Goal: Task Accomplishment & Management: Use online tool/utility

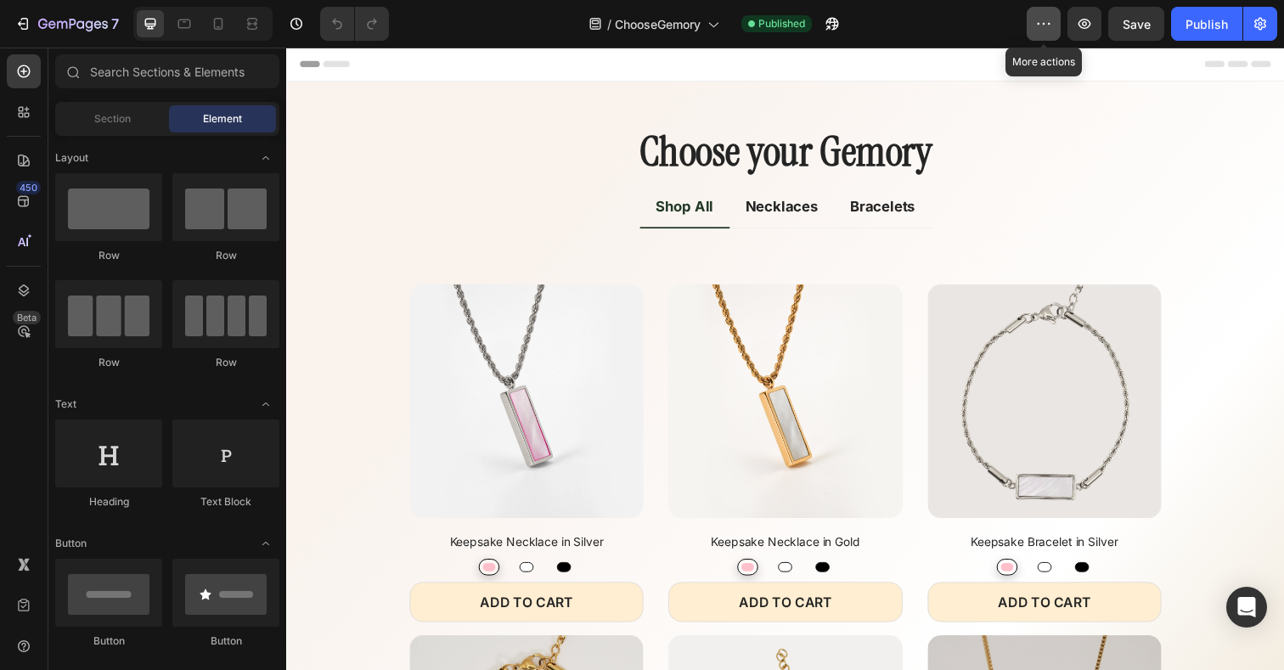
click at [1041, 30] on icon "button" at bounding box center [1044, 23] width 17 height 17
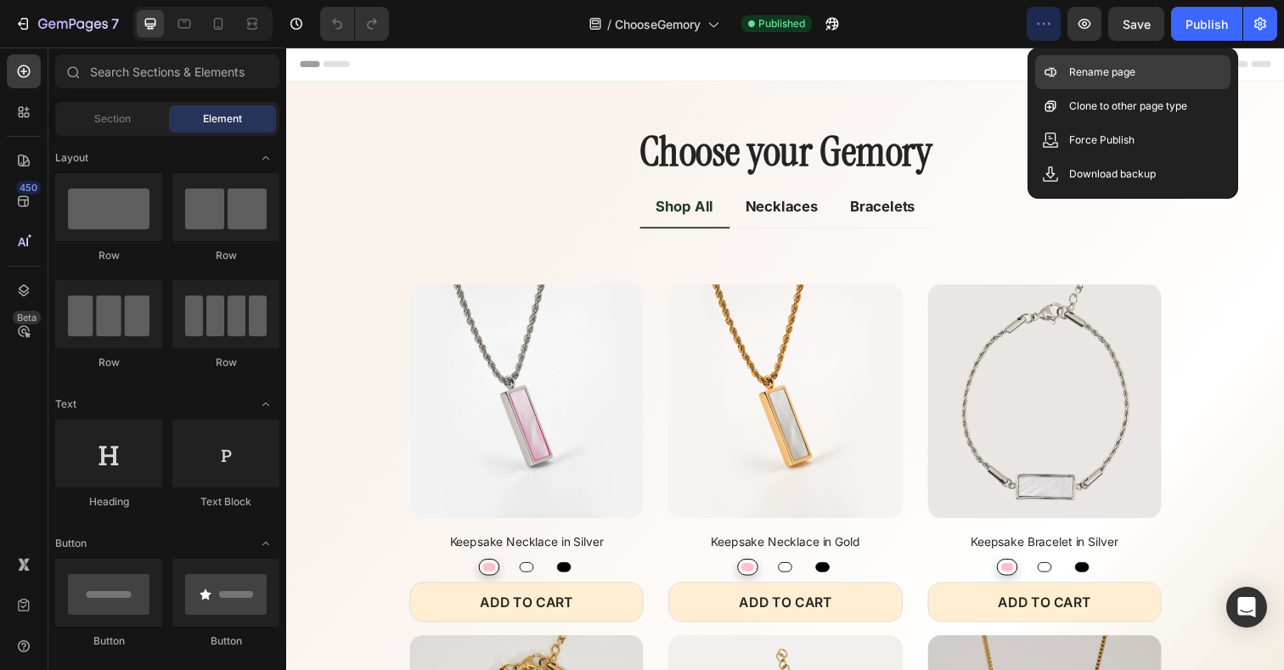
click at [1068, 89] on div "Rename page" at bounding box center [1133, 106] width 195 height 34
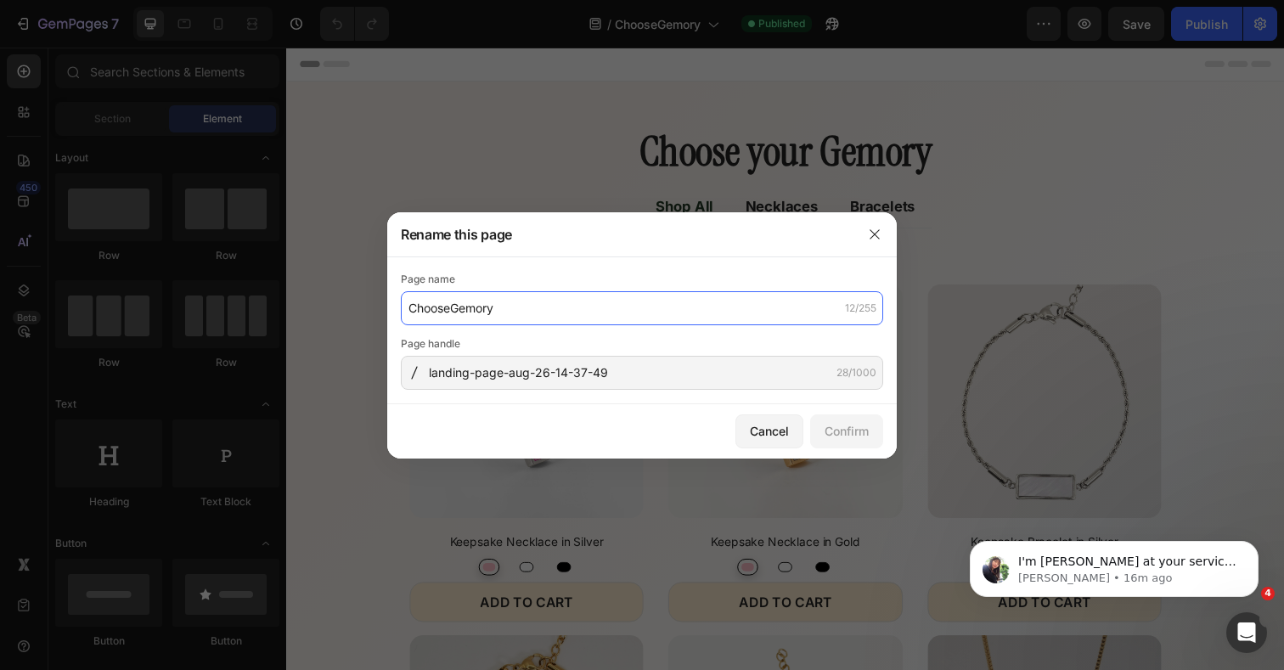
click at [457, 308] on input "ChooseGemory" at bounding box center [642, 308] width 483 height 34
click at [451, 308] on input "ChooseGemory" at bounding box center [642, 308] width 483 height 34
type input "Choose your Gemory"
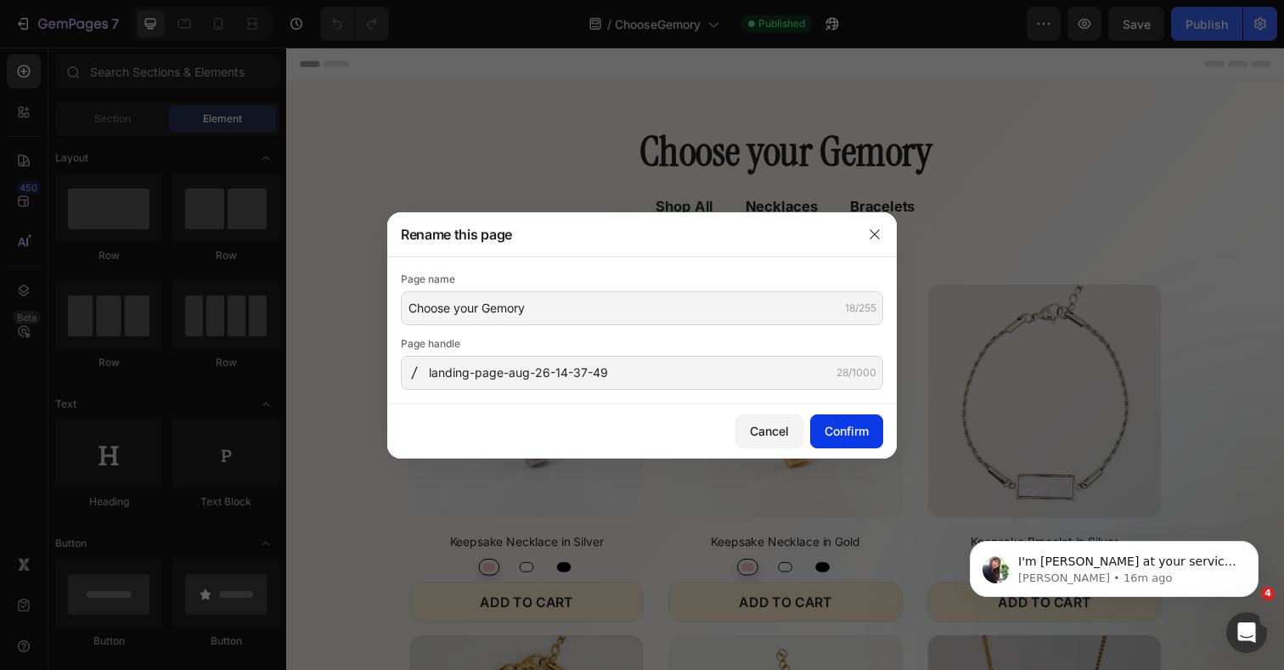
click at [870, 432] on button "Confirm" at bounding box center [846, 432] width 73 height 34
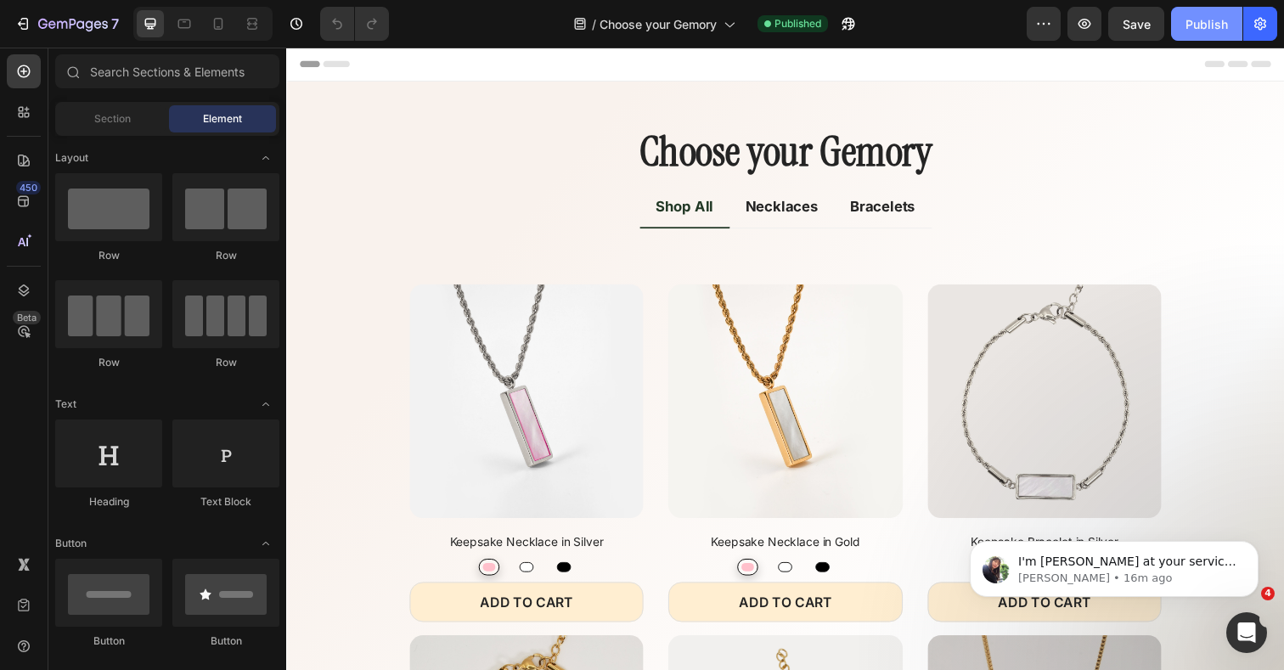
click at [1216, 18] on div "Publish" at bounding box center [1207, 24] width 42 height 18
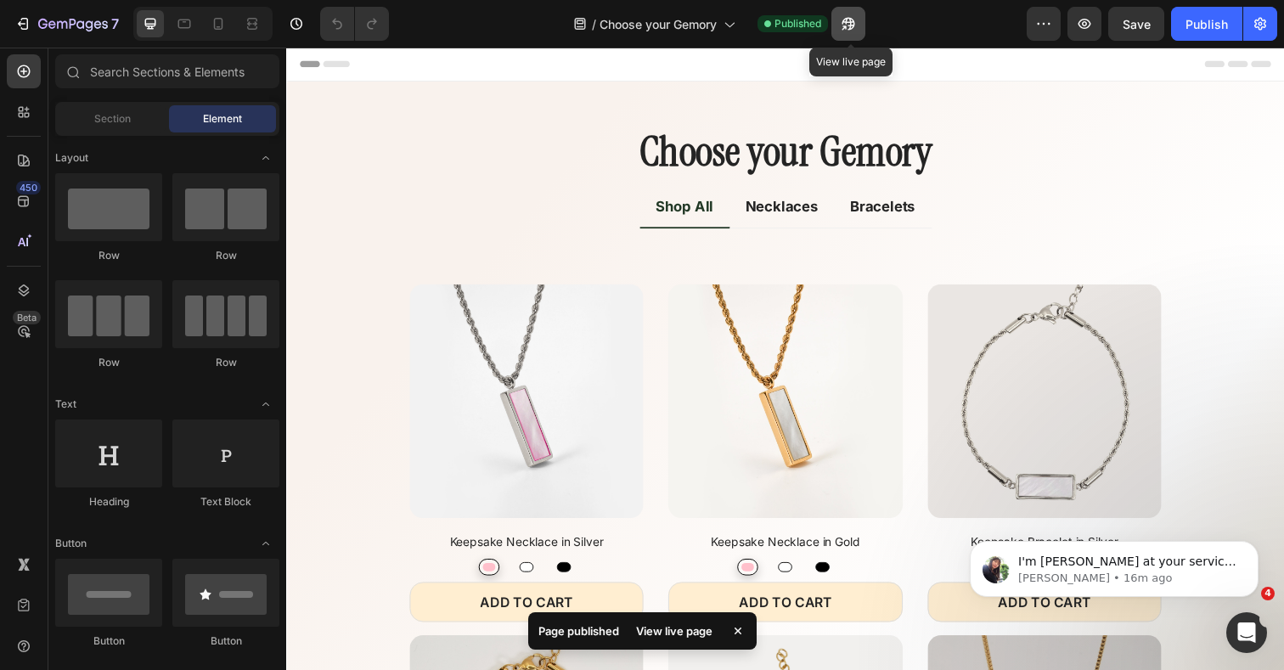
click at [846, 25] on icon "button" at bounding box center [844, 27] width 4 height 4
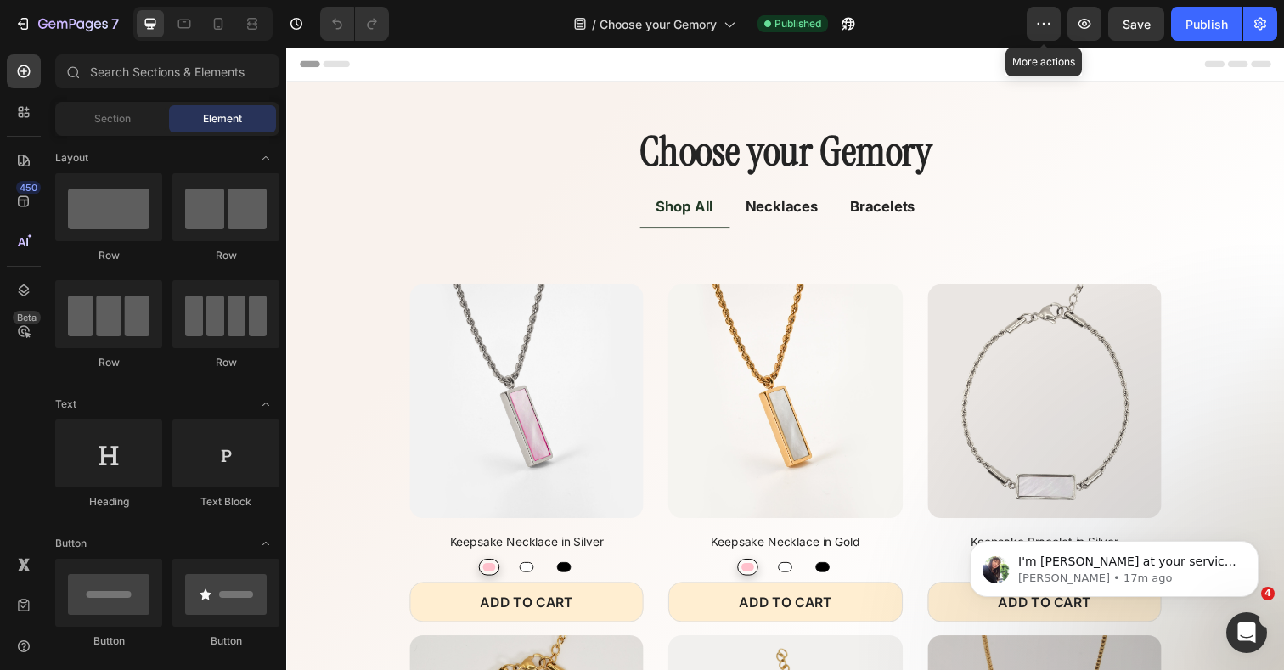
click at [1025, 20] on div "/ Choose your Gemory Published" at bounding box center [715, 24] width 624 height 34
click at [1036, 20] on button "button" at bounding box center [1044, 24] width 34 height 34
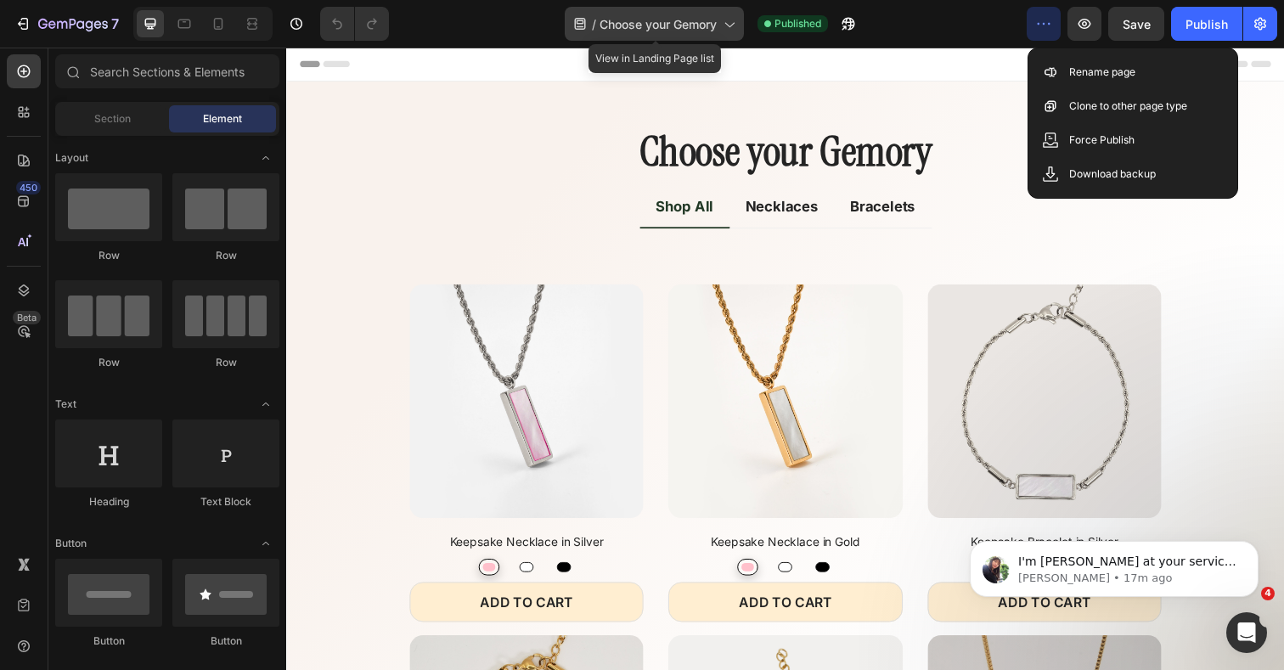
click at [703, 25] on span "Choose your Gemory" at bounding box center [658, 24] width 117 height 18
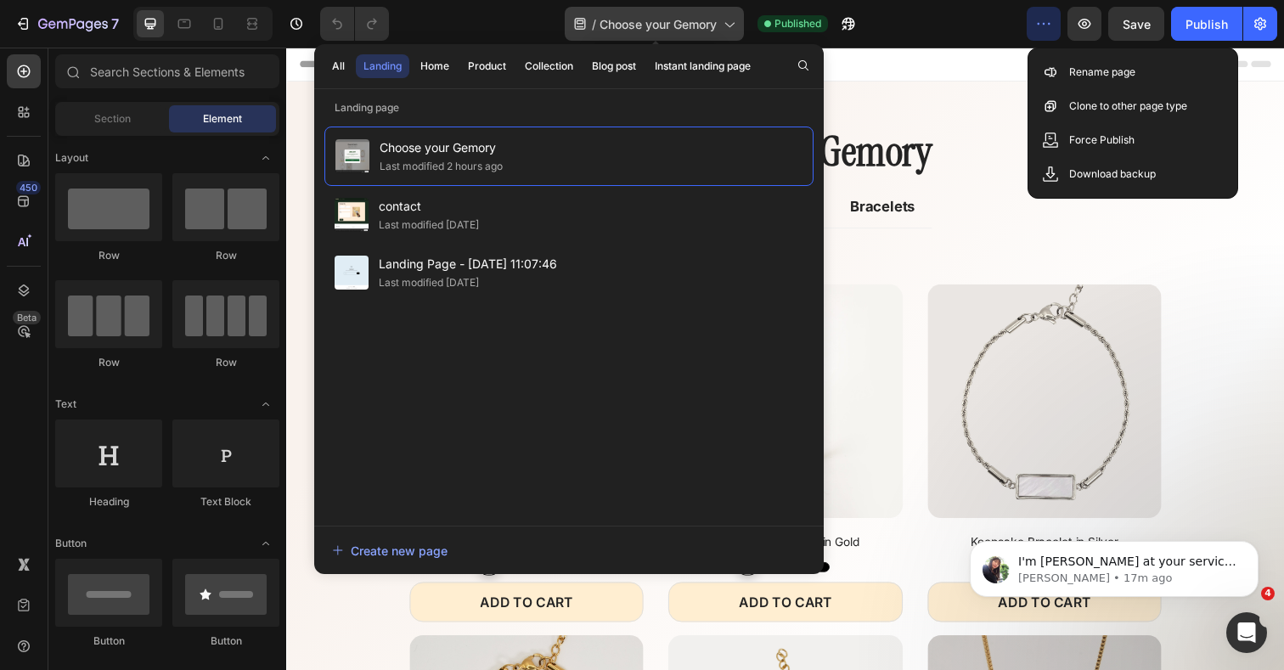
click at [703, 25] on span "Choose your Gemory" at bounding box center [658, 24] width 117 height 18
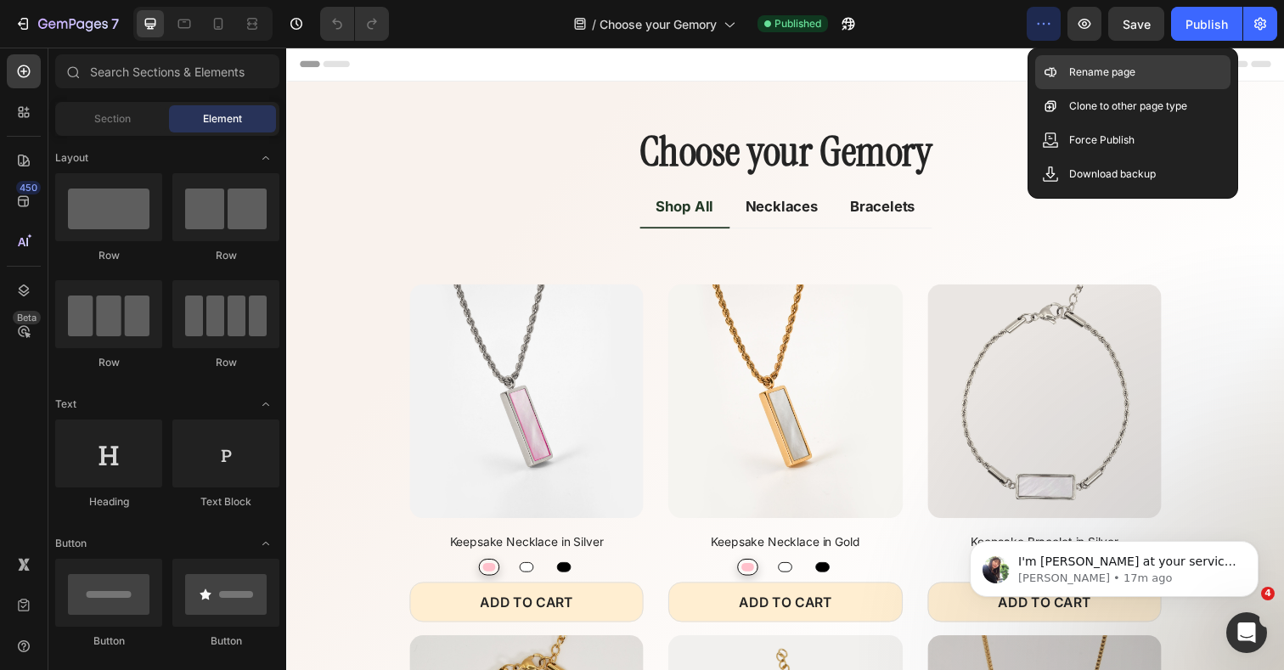
click at [1073, 66] on p "Rename page" at bounding box center [1103, 72] width 66 height 17
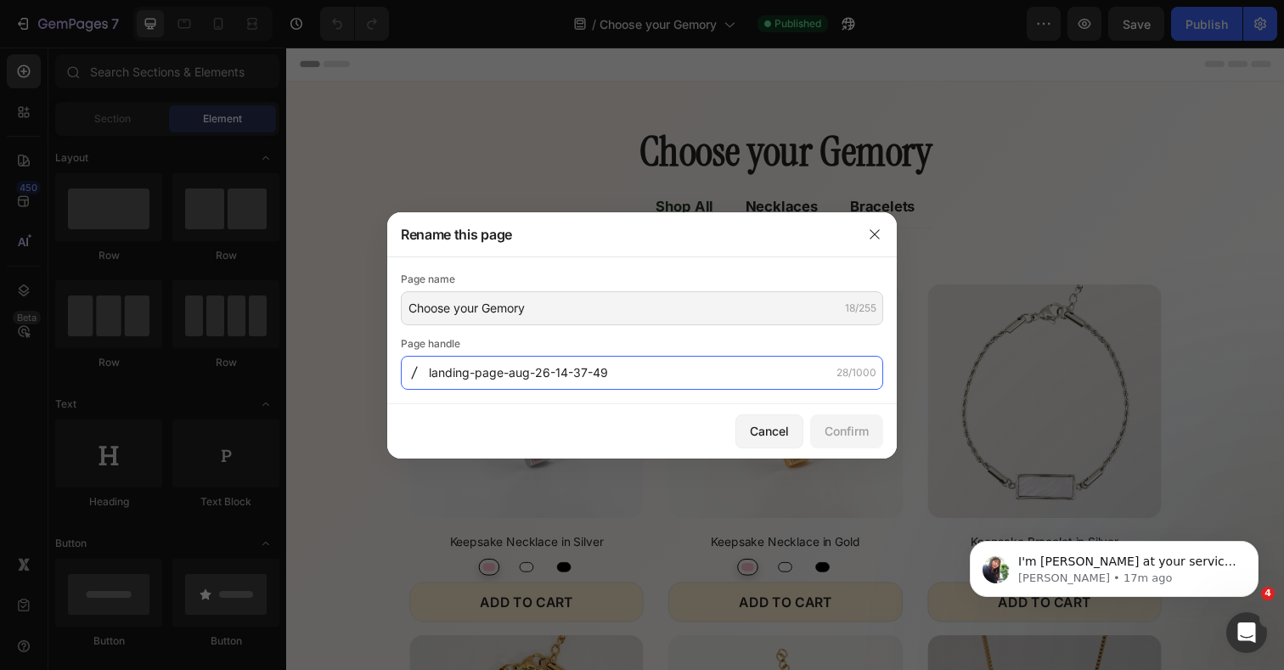
click at [702, 375] on input "landing-page-aug-26-14-37-49" at bounding box center [642, 373] width 483 height 34
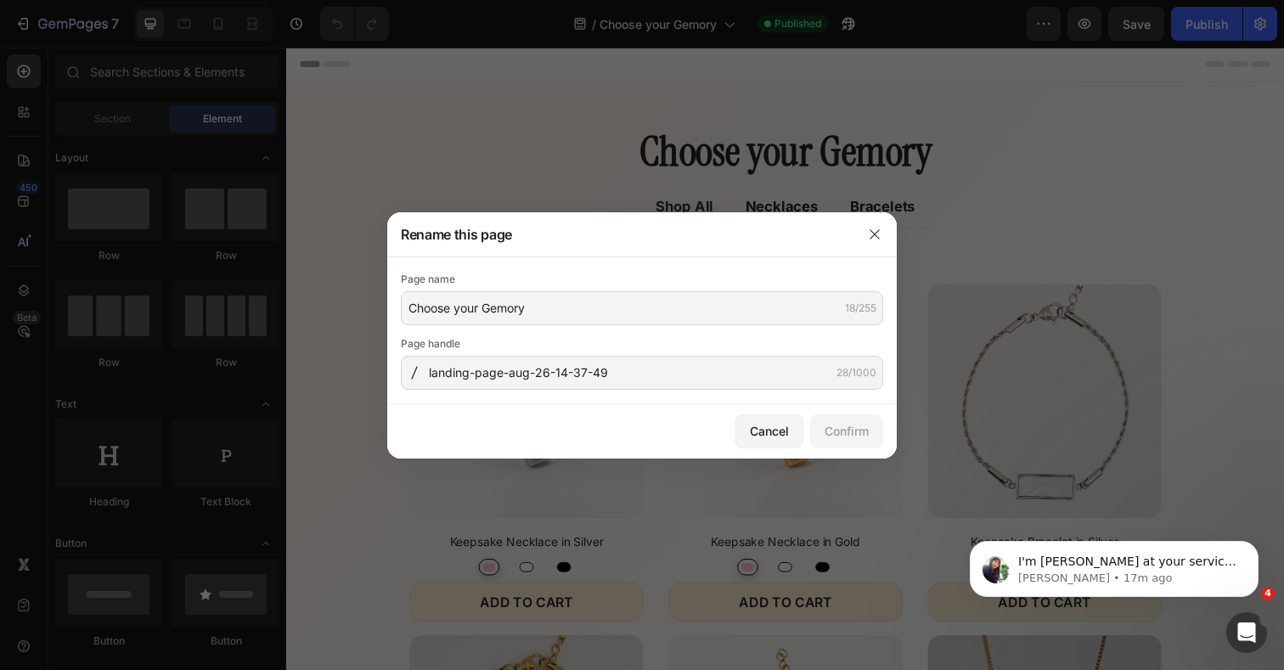
click at [753, 259] on div "Page name Choose your Gemory 18/255 Page handle landing-page-aug-26-14-37-49 28…" at bounding box center [642, 330] width 510 height 147
click at [779, 427] on div "Cancel" at bounding box center [769, 431] width 39 height 18
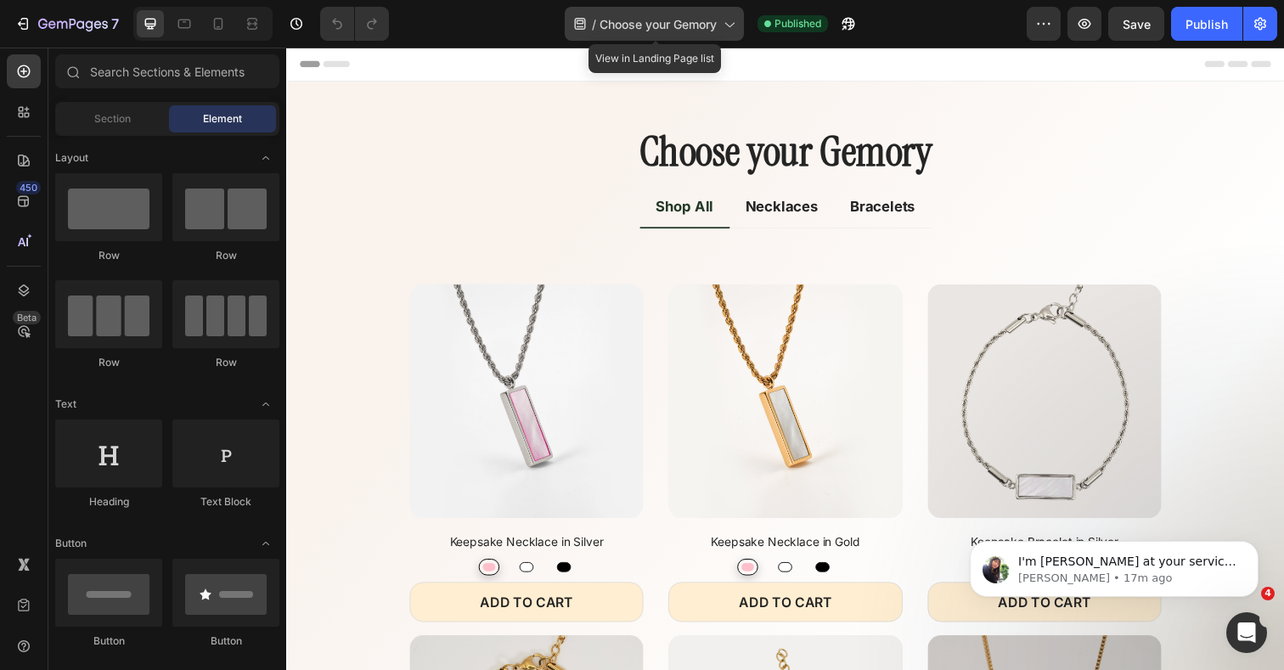
click at [706, 31] on span "Choose your Gemory" at bounding box center [658, 24] width 117 height 18
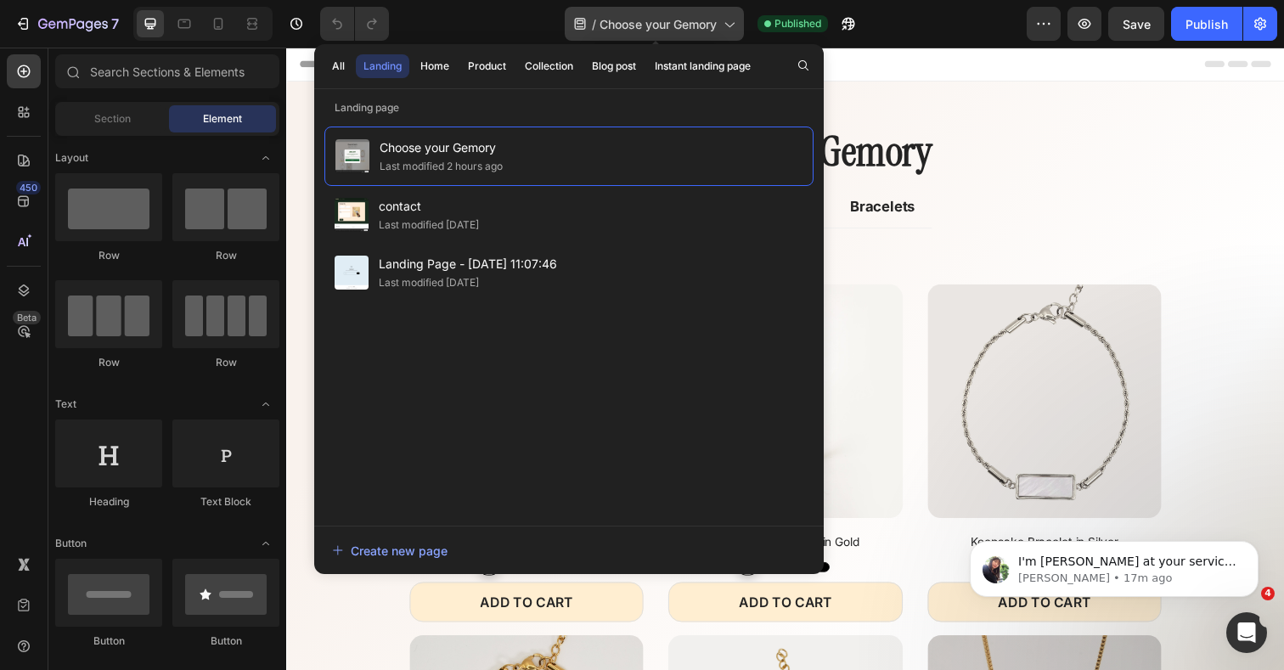
click at [706, 31] on span "Choose your Gemory" at bounding box center [658, 24] width 117 height 18
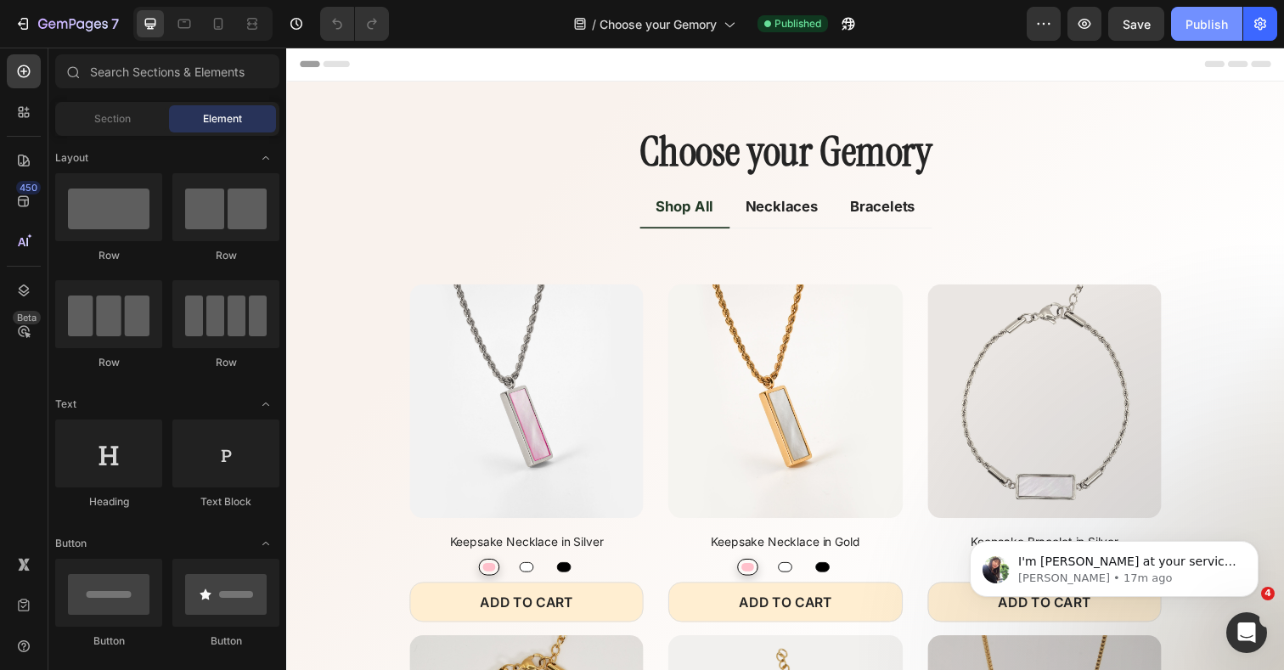
click at [1199, 16] on div "Publish" at bounding box center [1207, 24] width 42 height 18
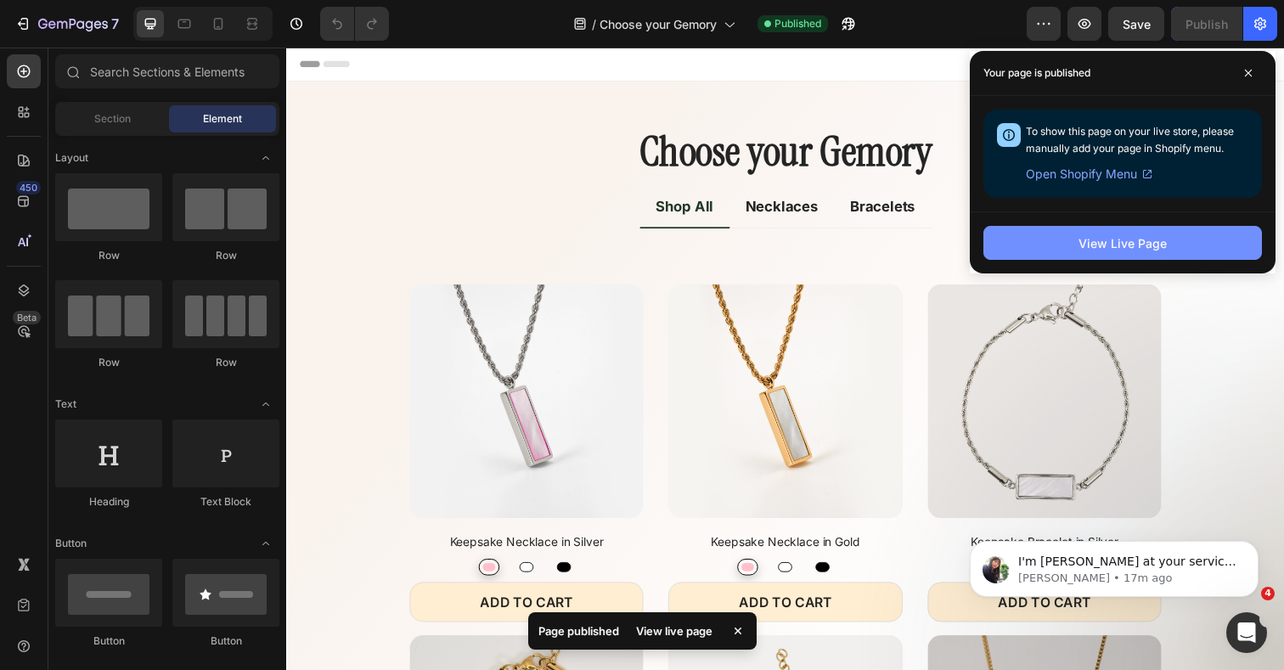
click at [1118, 244] on div "View Live Page" at bounding box center [1123, 243] width 88 height 18
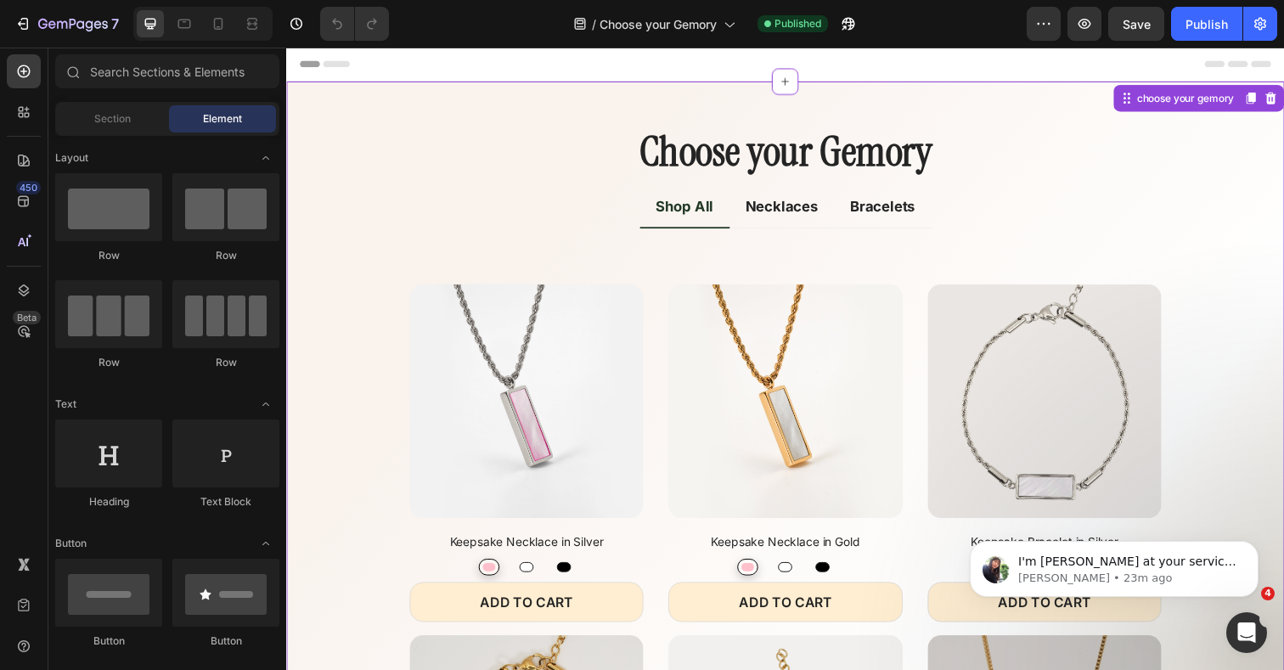
click at [624, 163] on h2 "Choose your Gemory" at bounding box center [796, 154] width 994 height 59
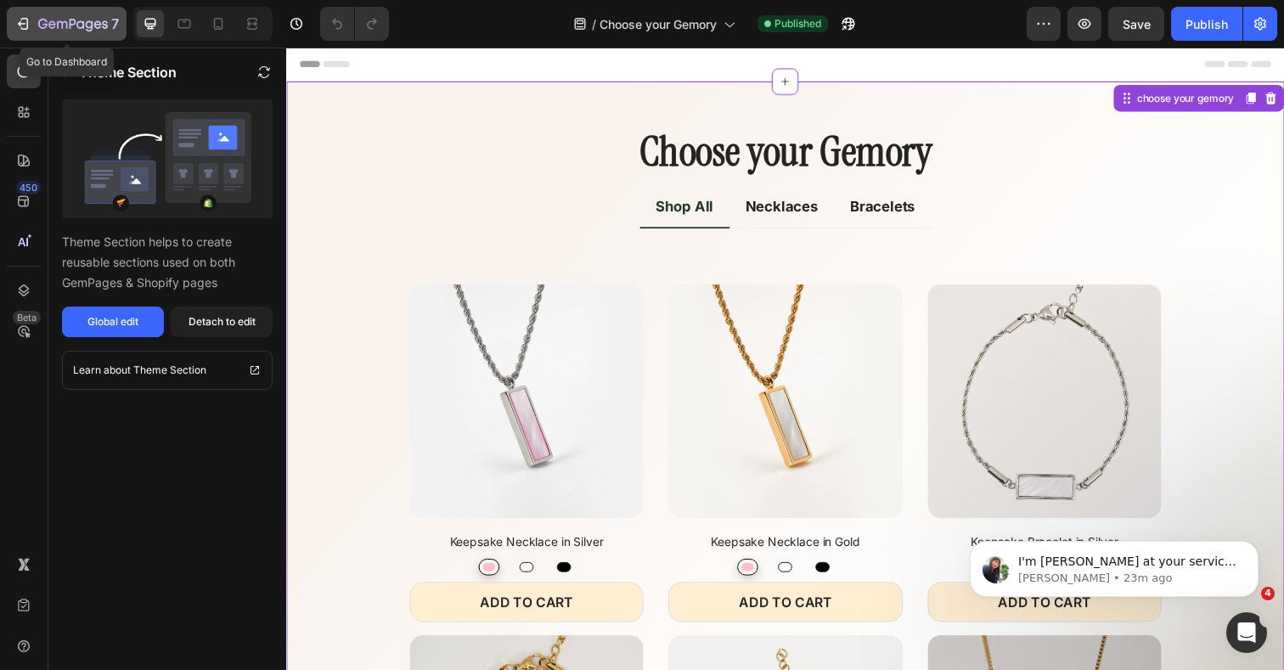
click at [86, 25] on icon "button" at bounding box center [90, 25] width 8 height 11
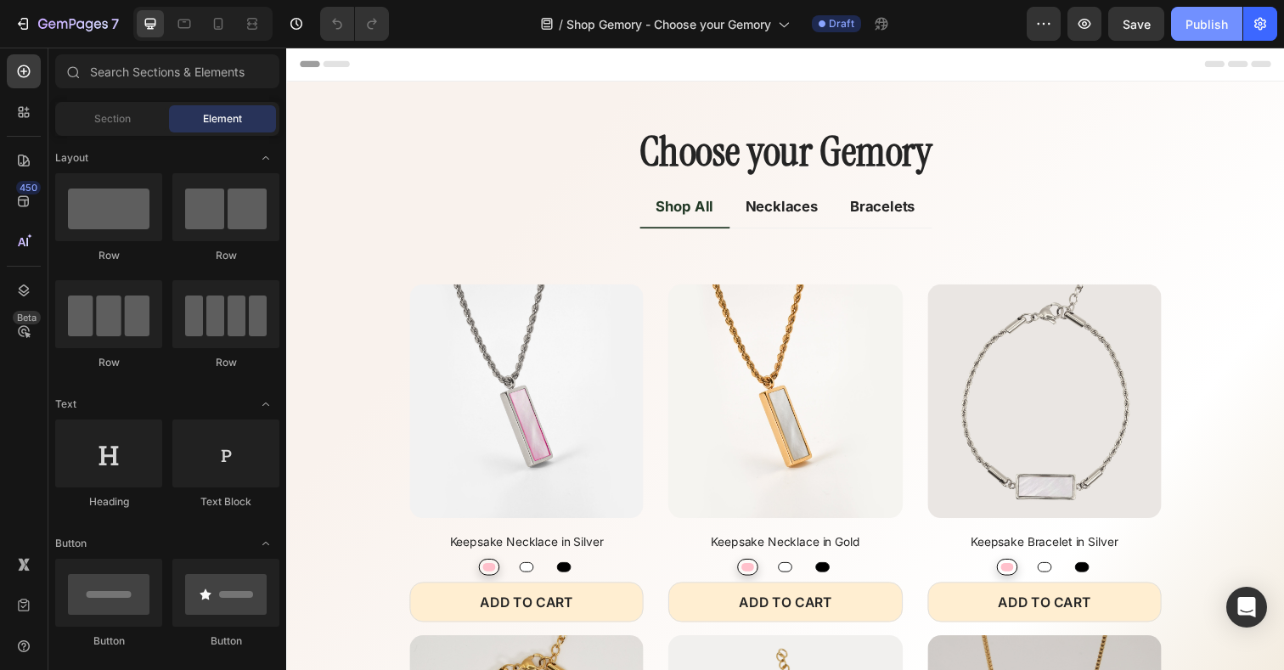
click at [1214, 21] on div "Publish" at bounding box center [1207, 24] width 42 height 18
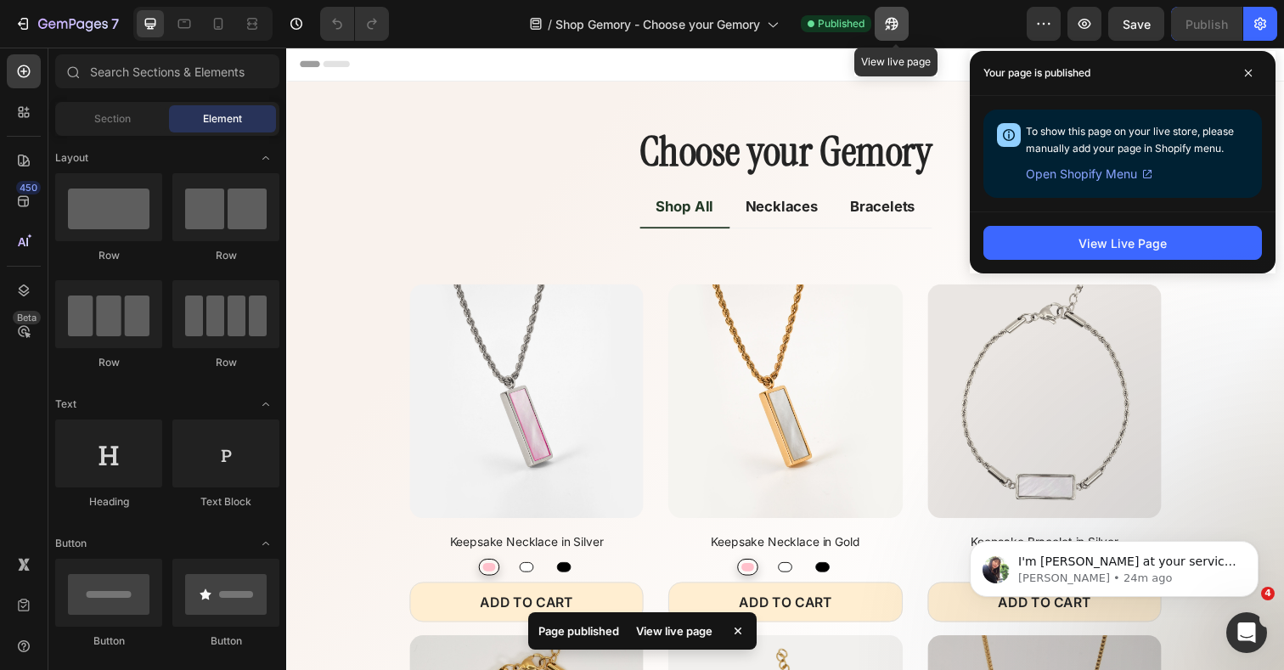
click at [895, 20] on icon "button" at bounding box center [891, 23] width 17 height 17
